Goal: Contribute content: Add original content to the website for others to see

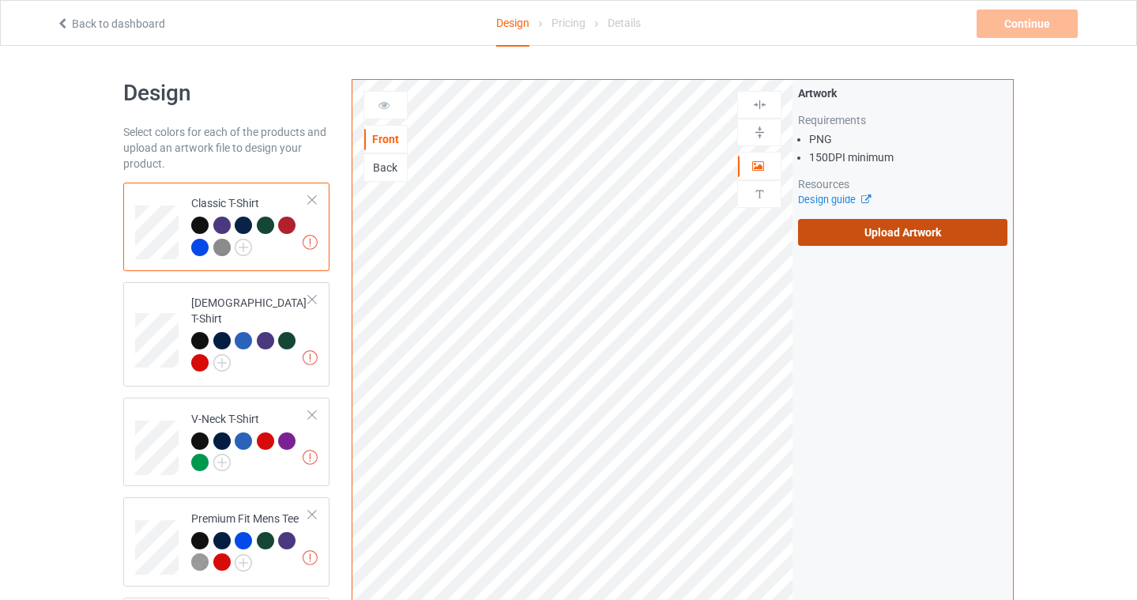
click at [889, 236] on label "Upload Artwork" at bounding box center [902, 232] width 209 height 27
click at [0, 0] on input "Upload Artwork" at bounding box center [0, 0] width 0 height 0
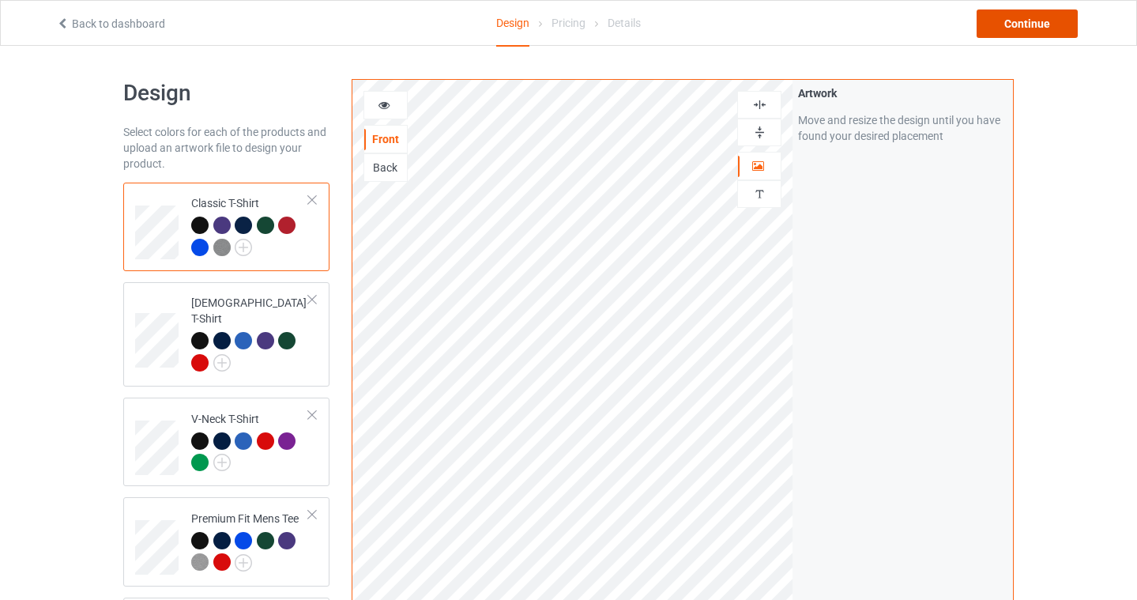
click at [1027, 28] on div "Continue" at bounding box center [1027, 23] width 101 height 28
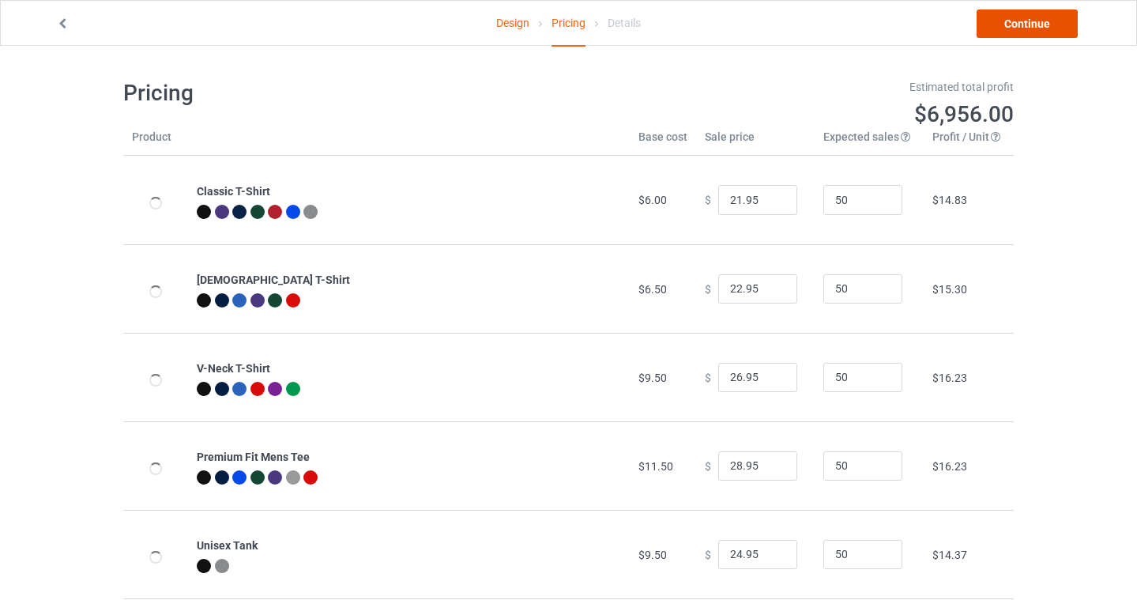
click at [1037, 22] on link "Continue" at bounding box center [1027, 23] width 101 height 28
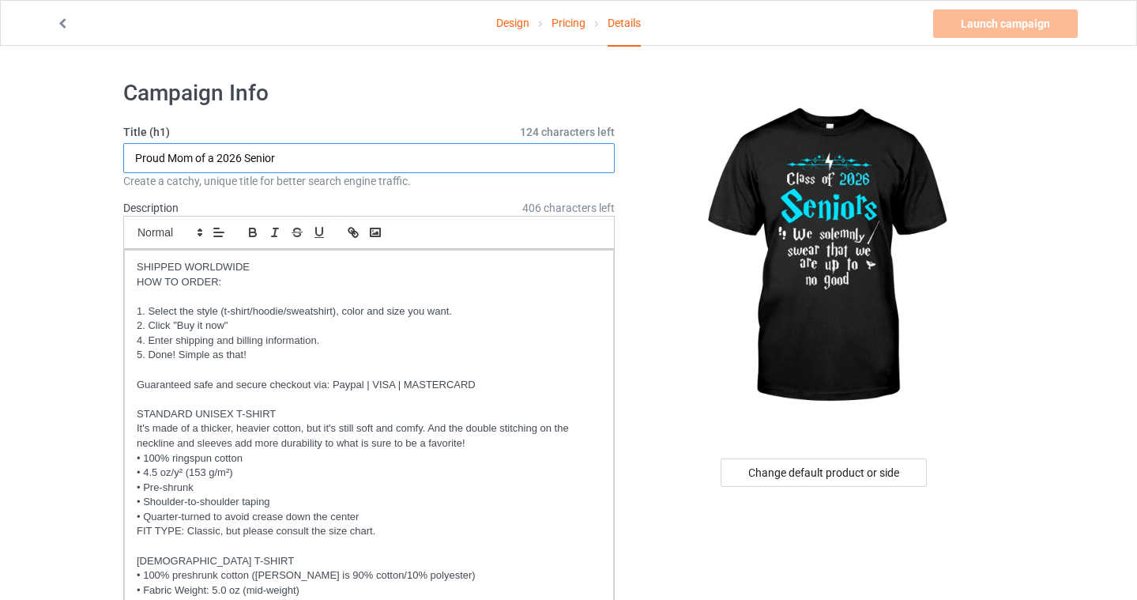
click at [243, 156] on input "Proud Mom of a 2026 Senior" at bounding box center [369, 158] width 492 height 30
drag, startPoint x: 294, startPoint y: 160, endPoint x: -1, endPoint y: 134, distance: 295.9
click at [0, 134] on html "Design Pricing Details Launch campaign Invalid campaign URL Campaign Info Title…" at bounding box center [568, 300] width 1137 height 600
type input "С"
type input "Class of 2026 No Good"
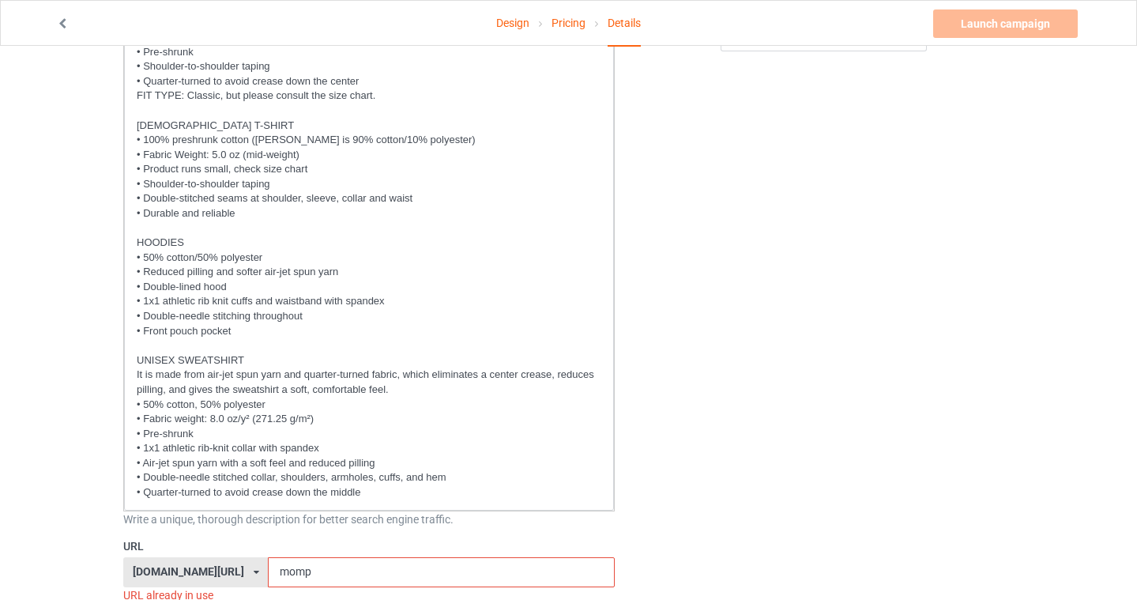
scroll to position [525, 0]
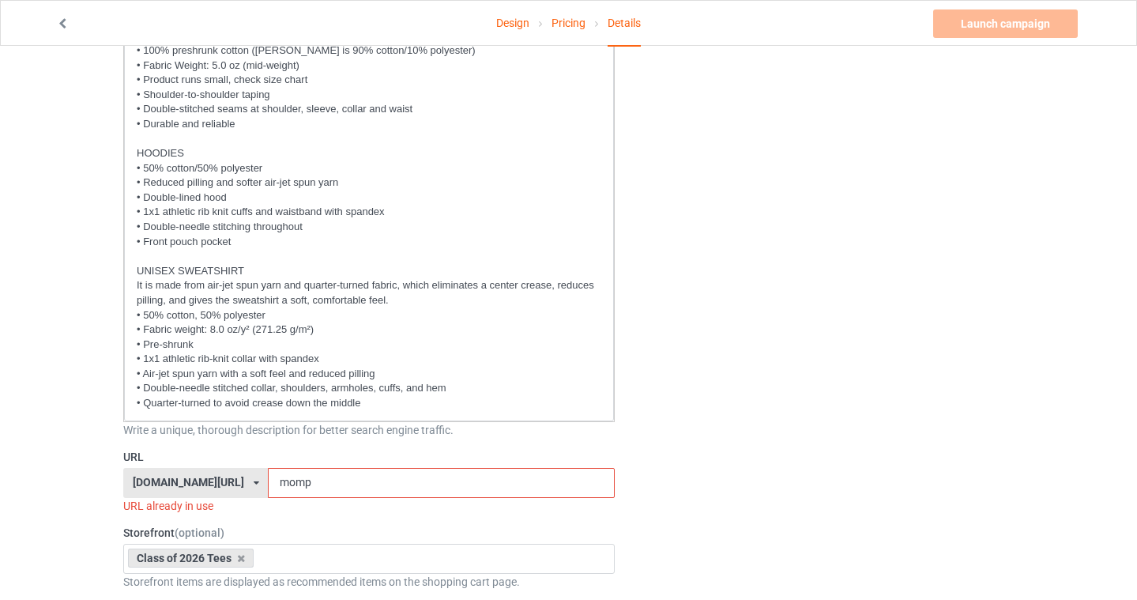
drag, startPoint x: 314, startPoint y: 483, endPoint x: 106, endPoint y: 479, distance: 207.9
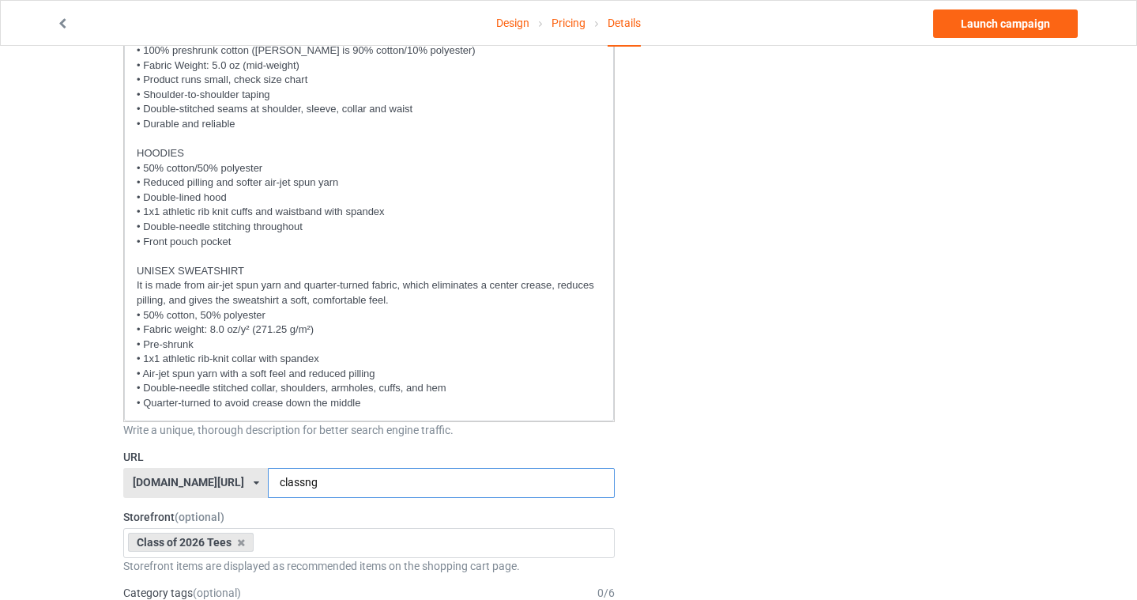
type input "classng"
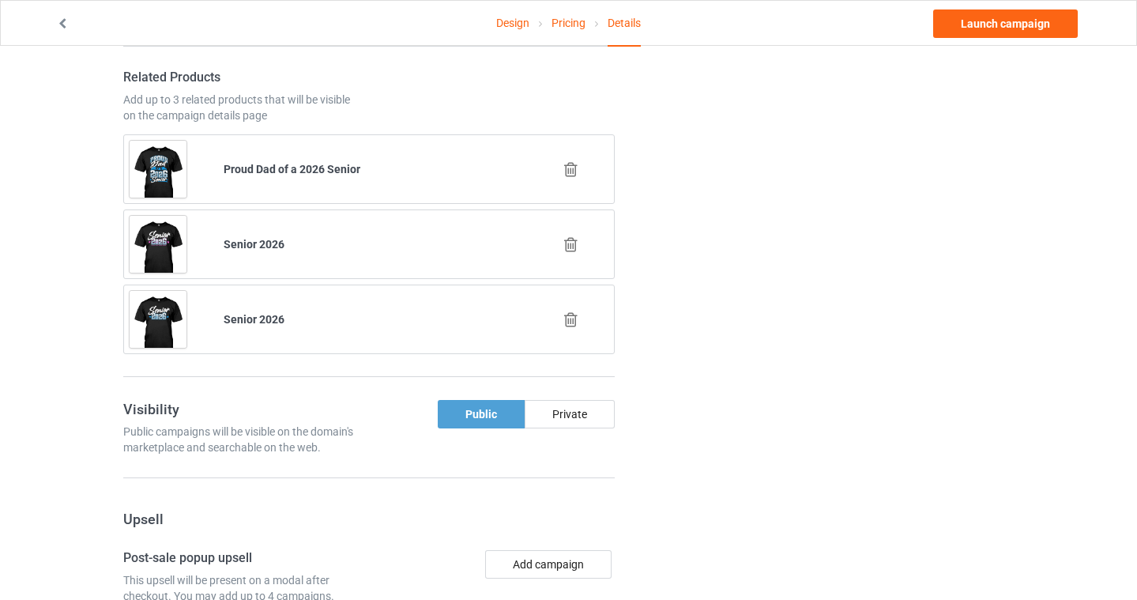
scroll to position [1573, 0]
click at [567, 242] on icon at bounding box center [571, 243] width 20 height 17
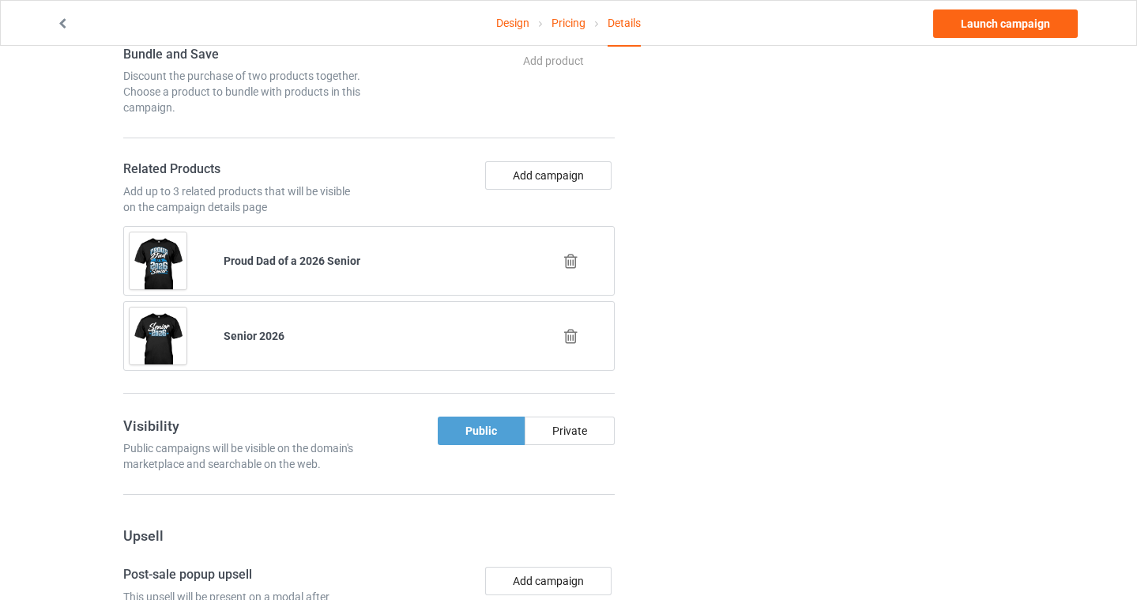
scroll to position [1475, 0]
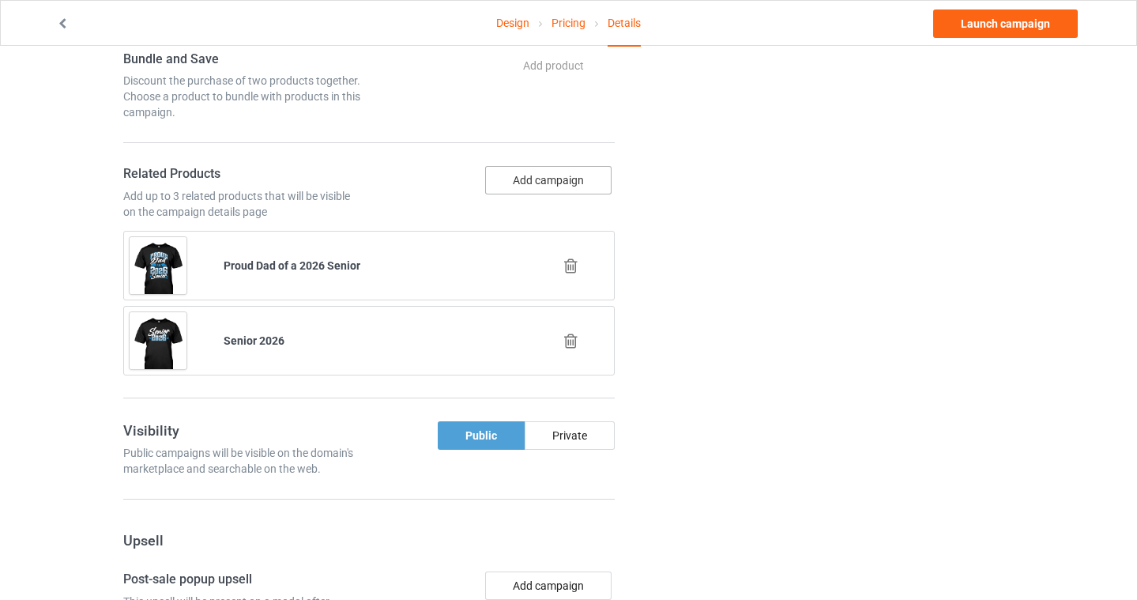
click at [547, 171] on button "Add campaign" at bounding box center [548, 180] width 126 height 28
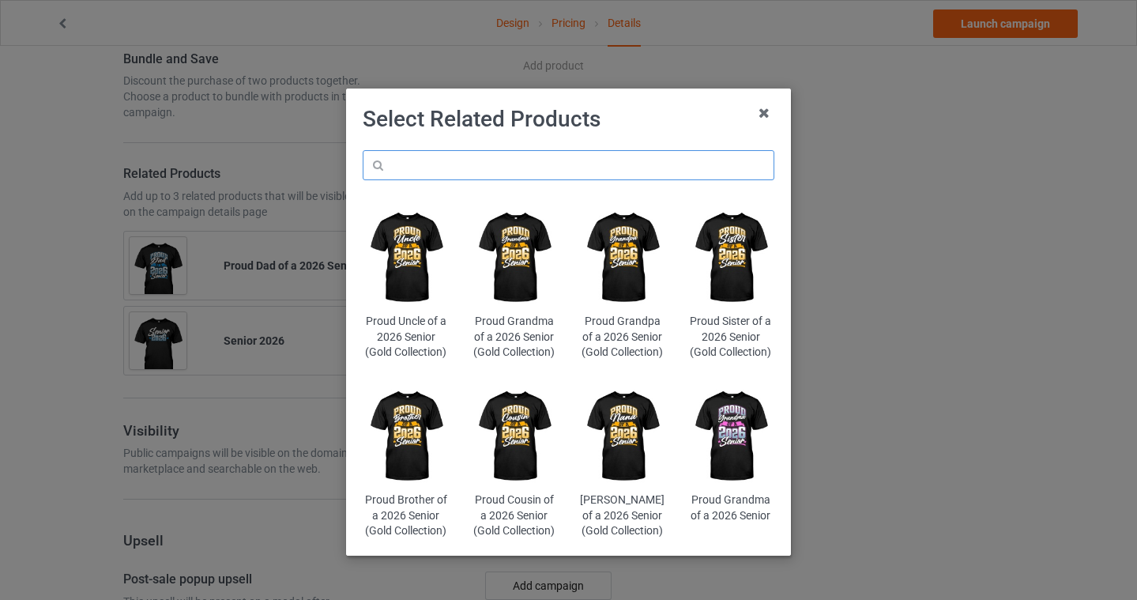
click at [483, 158] on input "text" at bounding box center [569, 165] width 412 height 30
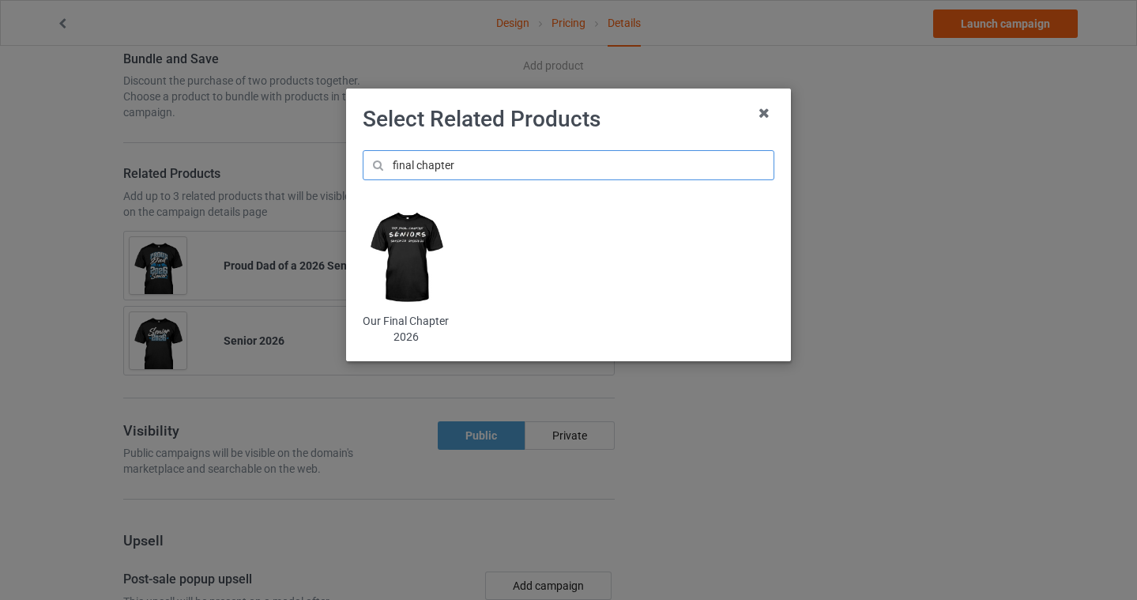
type input "final chapter"
click at [408, 246] on img at bounding box center [406, 257] width 86 height 107
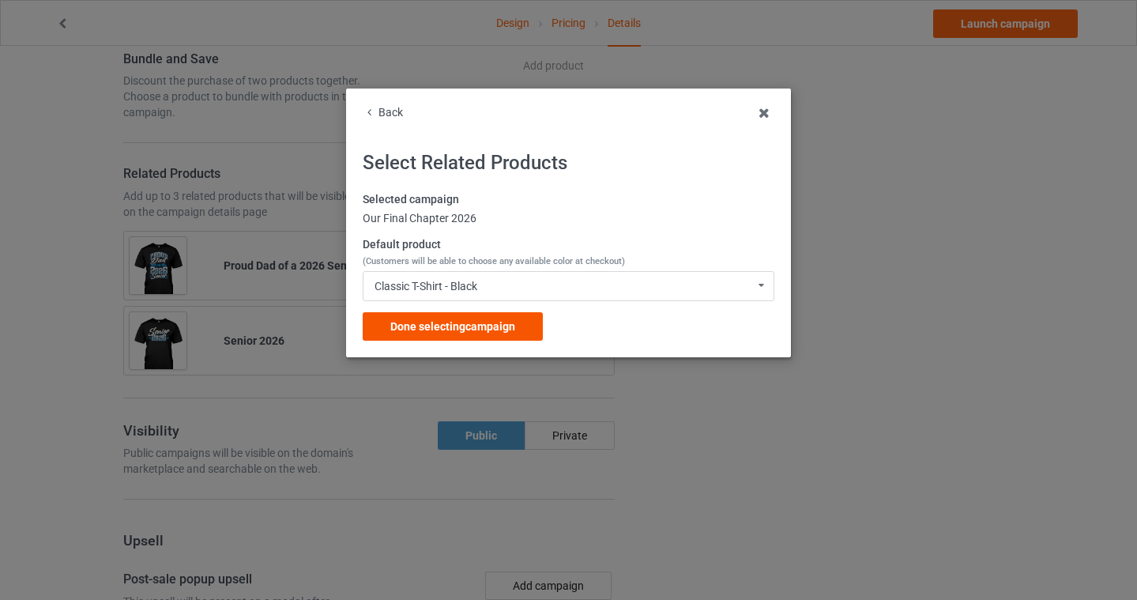
click at [431, 320] on span "Done selecting campaign" at bounding box center [452, 326] width 125 height 13
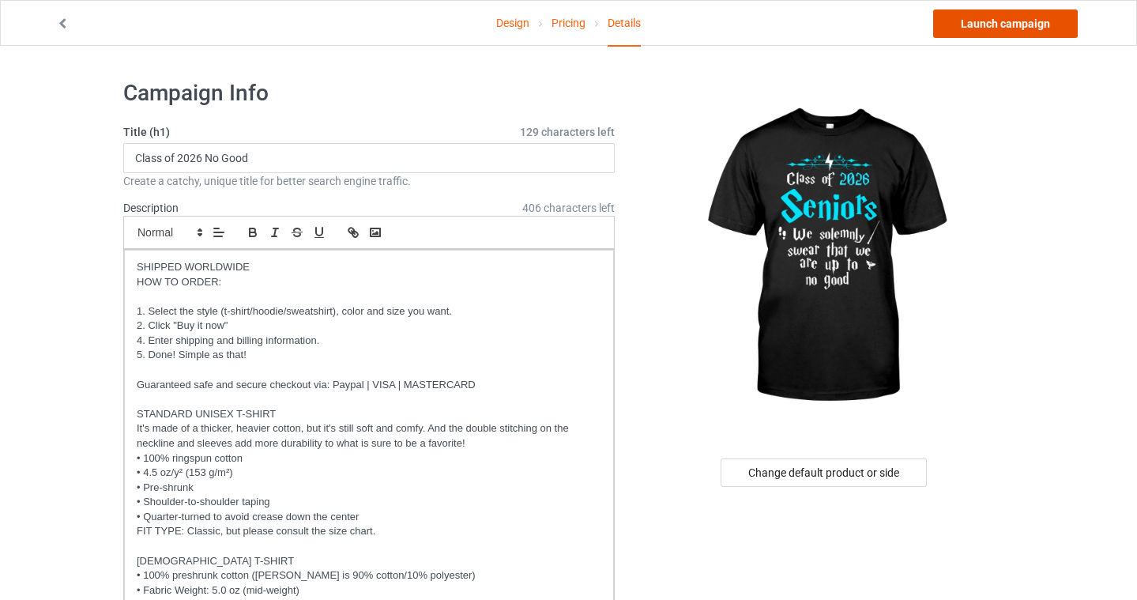
click at [973, 28] on link "Launch campaign" at bounding box center [1005, 23] width 145 height 28
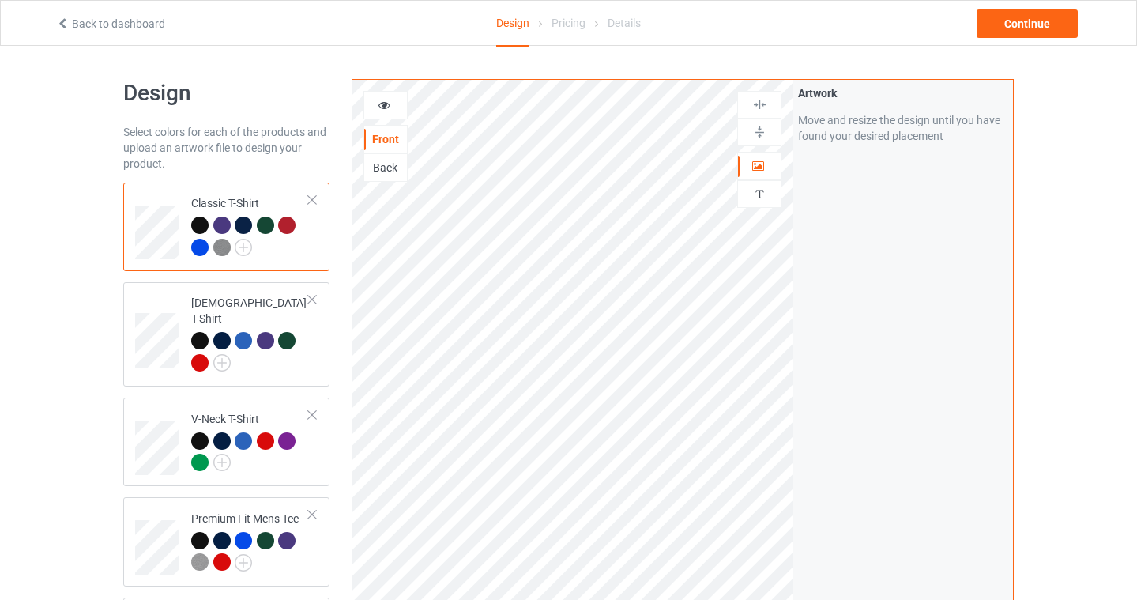
scroll to position [4, 0]
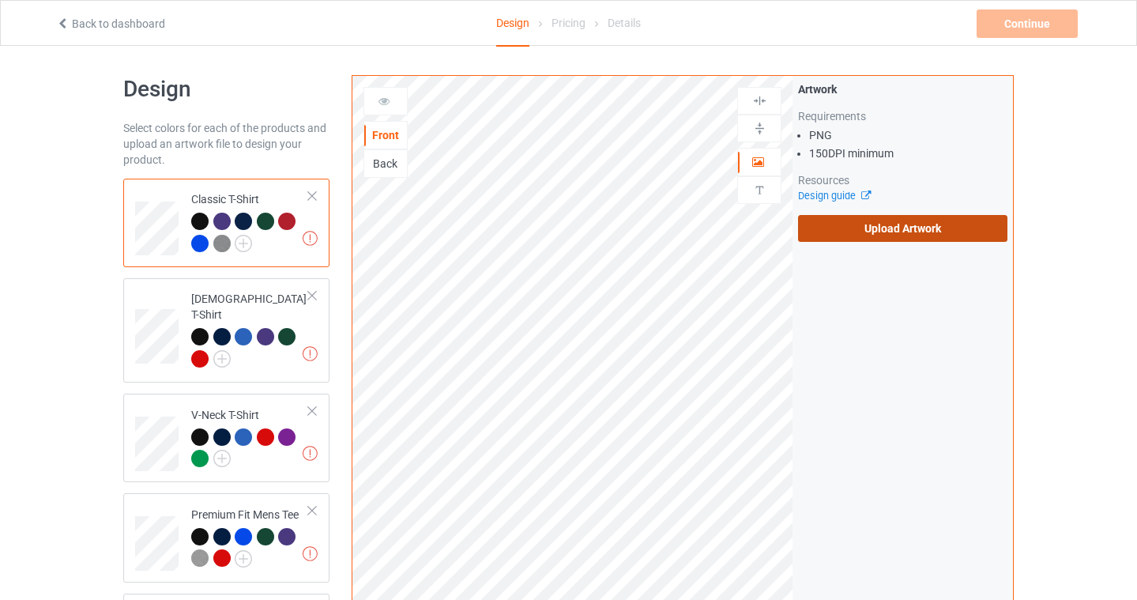
click at [918, 223] on label "Upload Artwork" at bounding box center [902, 228] width 209 height 27
click at [0, 0] on input "Upload Artwork" at bounding box center [0, 0] width 0 height 0
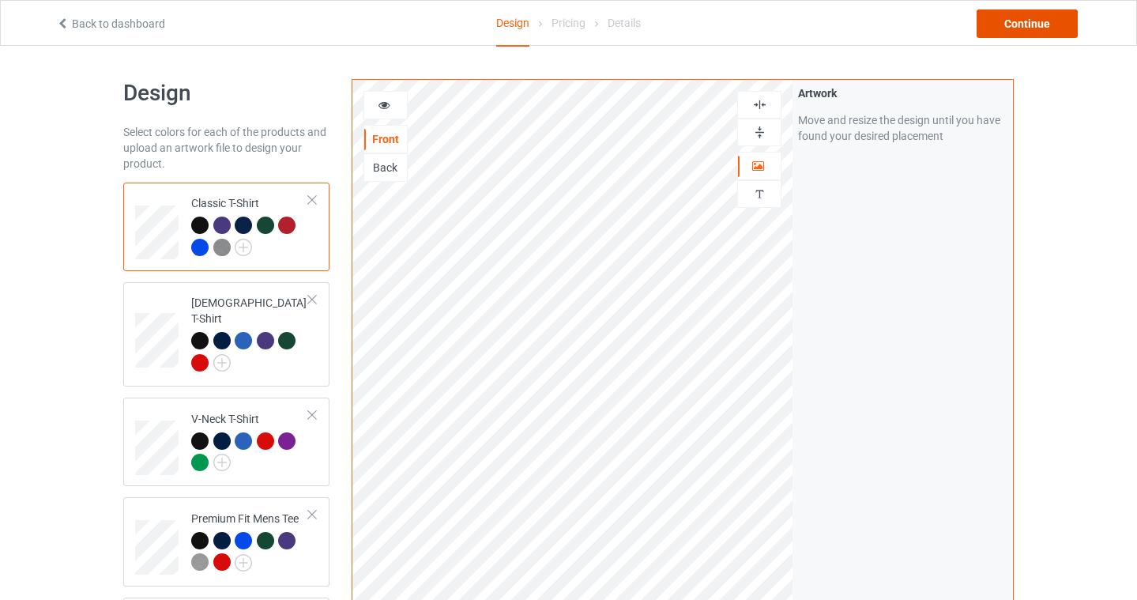
click at [1033, 23] on div "Continue" at bounding box center [1027, 23] width 101 height 28
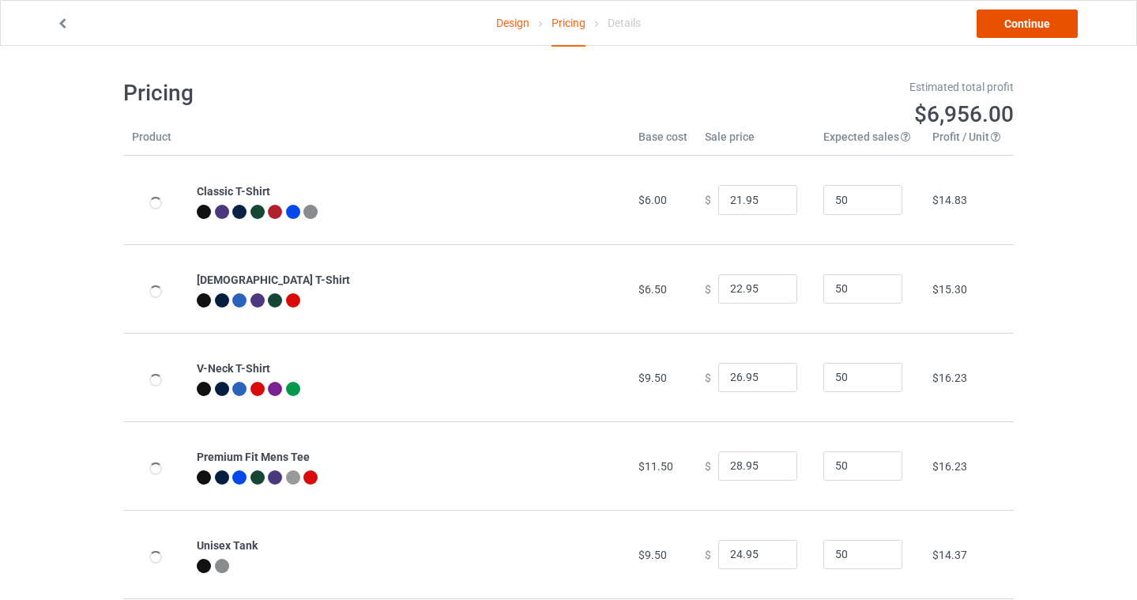
click at [1033, 23] on link "Continue" at bounding box center [1027, 23] width 101 height 28
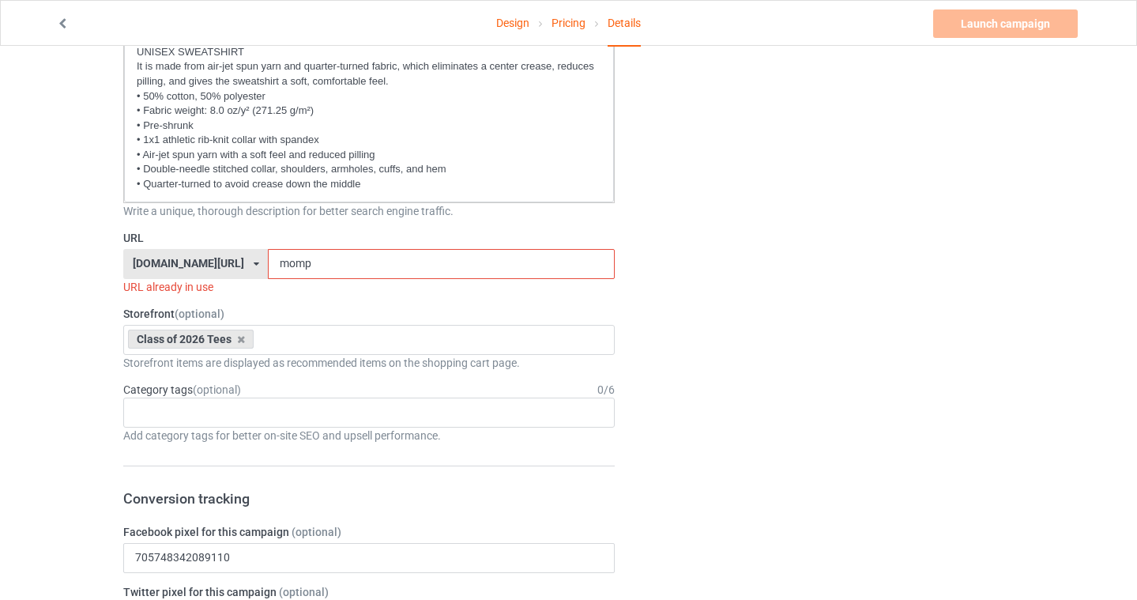
click at [275, 262] on input "momp" at bounding box center [441, 264] width 346 height 30
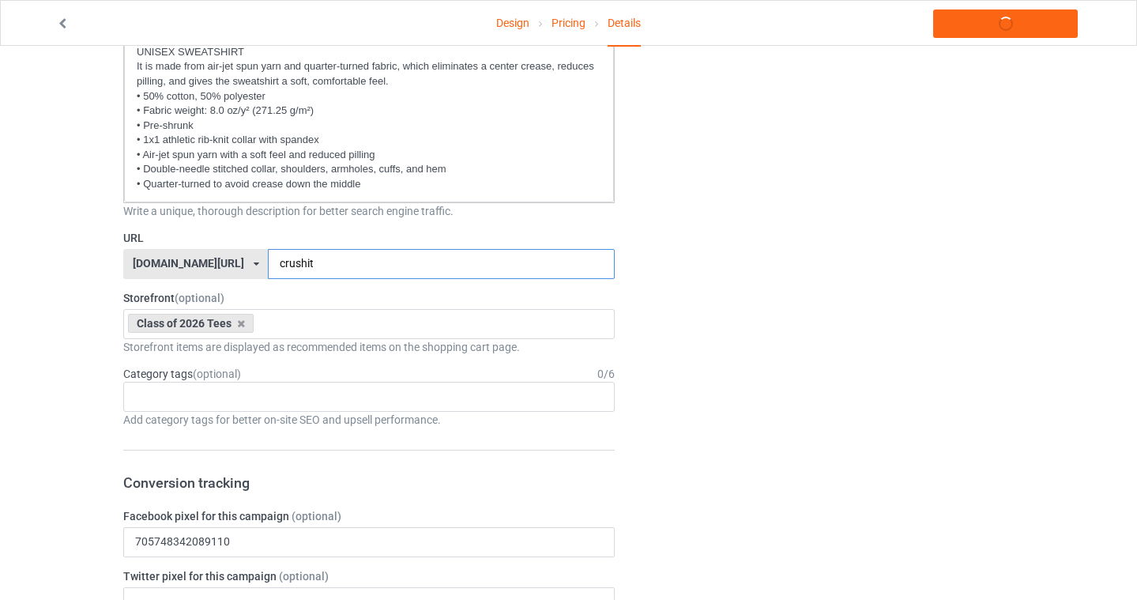
type input "crushit"
click at [2, 360] on div "Design Pricing Details Launch campaign Campaign Info Title (h1) 124 characters …" at bounding box center [568, 551] width 1137 height 2499
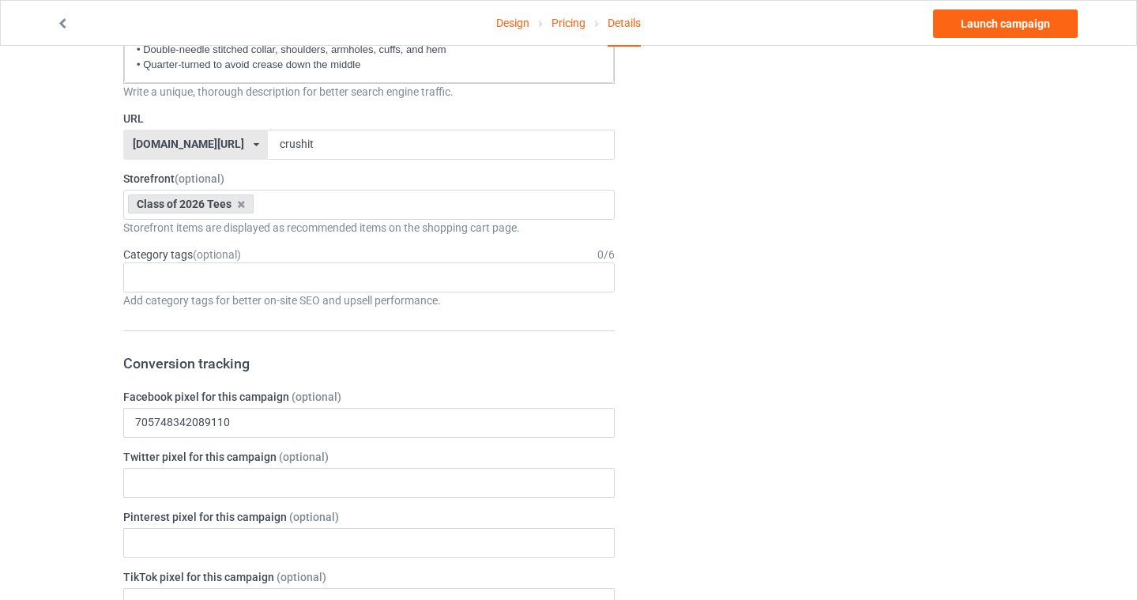
scroll to position [651, 0]
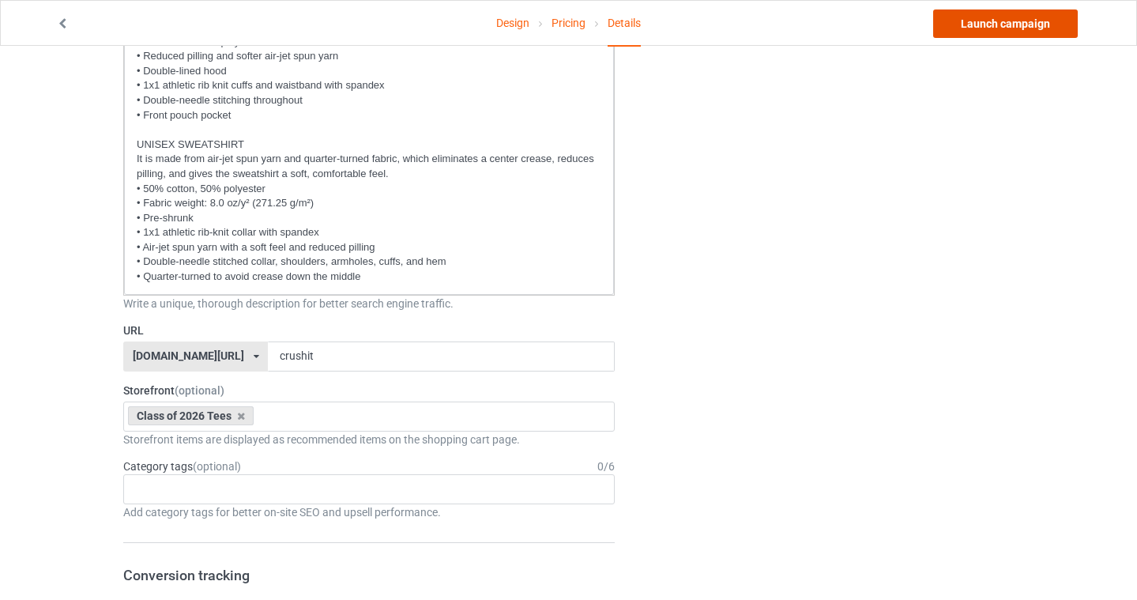
click at [994, 32] on link "Launch campaign" at bounding box center [1005, 23] width 145 height 28
